Goal: Transaction & Acquisition: Subscribe to service/newsletter

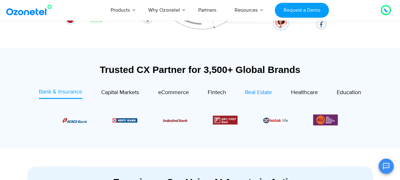
click at [259, 95] on span "Real Estate" at bounding box center [258, 92] width 27 height 7
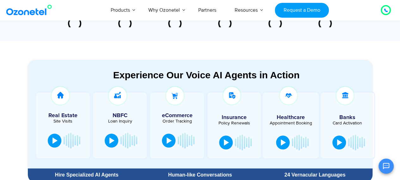
scroll to position [288, 0]
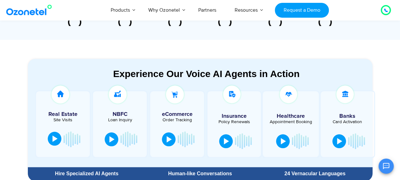
click at [54, 142] on div at bounding box center [54, 139] width 5 height 6
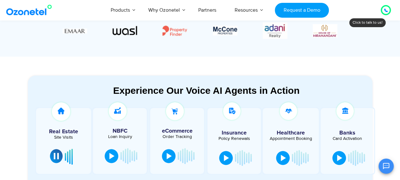
click at [54, 154] on div at bounding box center [56, 156] width 5 height 6
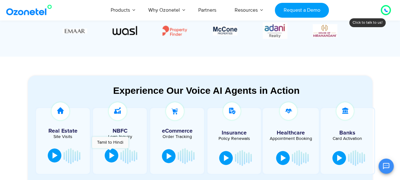
click at [110, 151] on button at bounding box center [112, 155] width 14 height 14
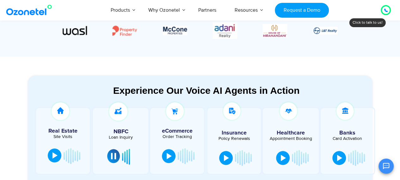
click at [111, 153] on button at bounding box center [113, 156] width 13 height 14
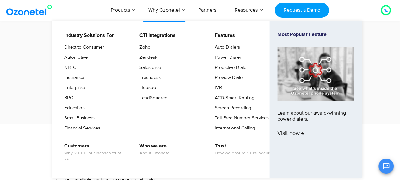
scroll to position [845, 0]
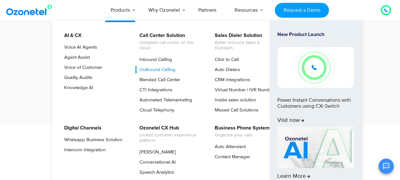
click at [151, 70] on link "Outbound Calling" at bounding box center [155, 70] width 41 height 8
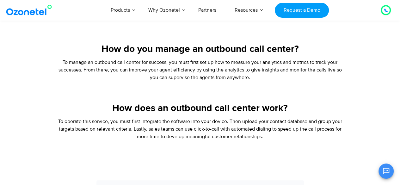
scroll to position [1260, 0]
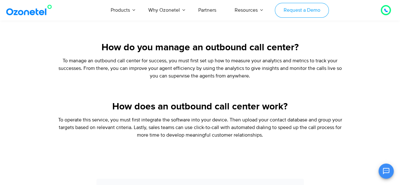
click at [302, 10] on link "Request a Demo" at bounding box center [302, 10] width 54 height 15
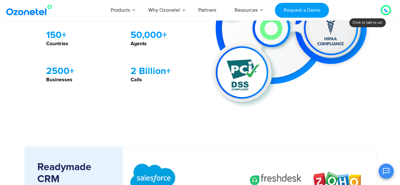
scroll to position [669, 0]
